Goal: Task Accomplishment & Management: Use online tool/utility

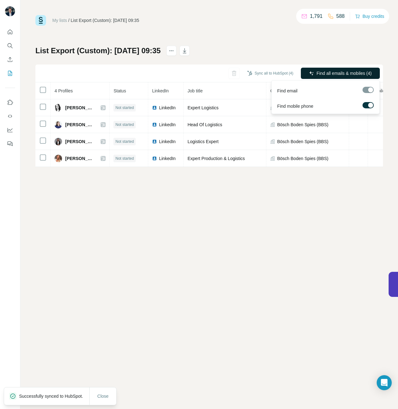
click at [324, 74] on span "Find all emails & mobiles (4)" at bounding box center [344, 73] width 55 height 6
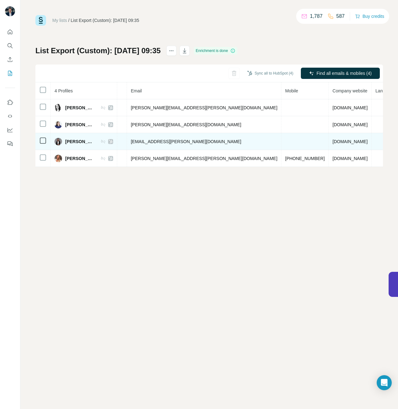
scroll to position [0, 233]
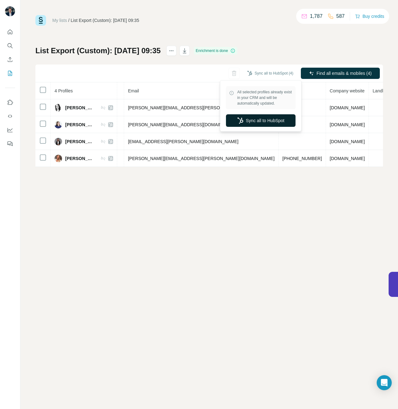
click at [261, 117] on button "Sync all to HubSpot" at bounding box center [261, 120] width 70 height 13
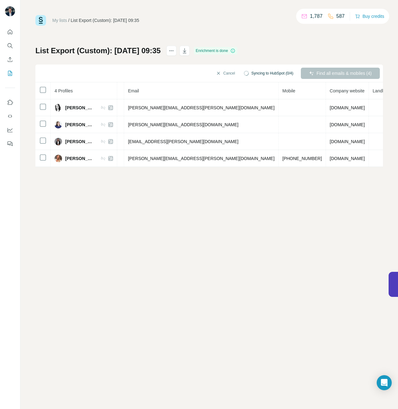
scroll to position [0, 225]
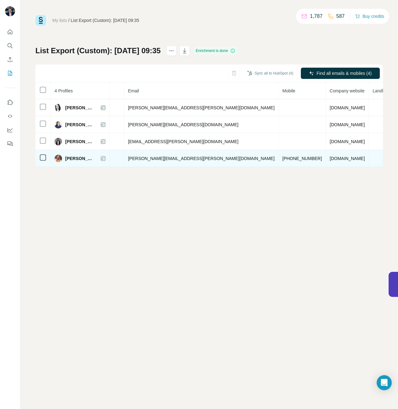
drag, startPoint x: 239, startPoint y: 159, endPoint x: 273, endPoint y: 160, distance: 33.9
click at [279, 160] on td "[PHONE_NUMBER]" at bounding box center [302, 158] width 47 height 17
copy span "491738867469"
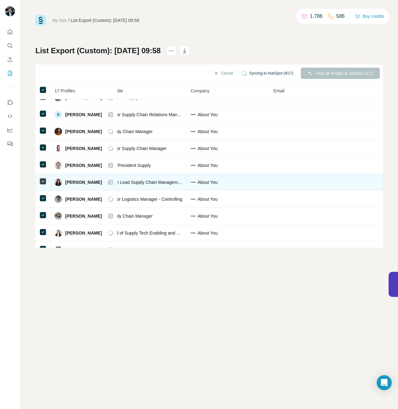
scroll to position [27, 87]
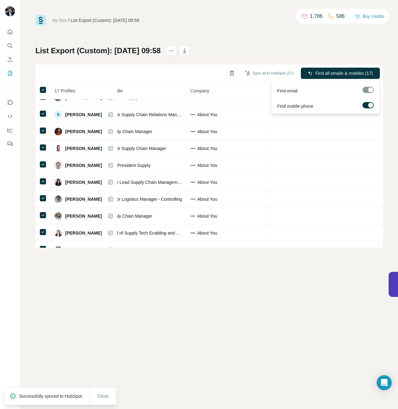
click at [337, 74] on span "Find all emails & mobiles (17)" at bounding box center [344, 73] width 58 height 6
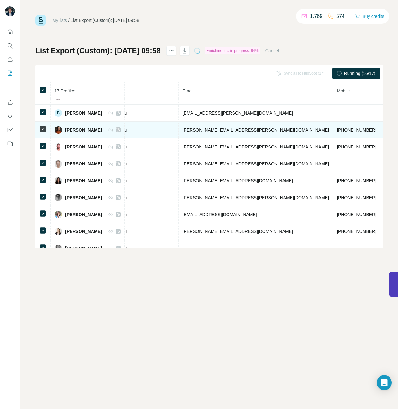
scroll to position [0, 186]
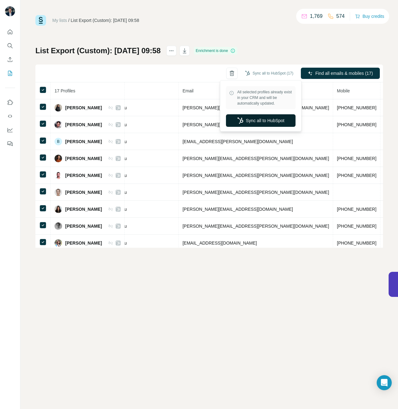
click at [272, 118] on button "Sync all to HubSpot" at bounding box center [261, 120] width 70 height 13
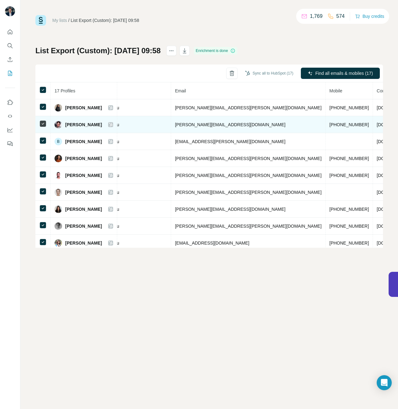
click at [59, 125] on img at bounding box center [59, 125] width 8 height 8
click at [71, 124] on span "Andreas Bien" at bounding box center [83, 125] width 37 height 6
